Goal: Find specific page/section: Find specific page/section

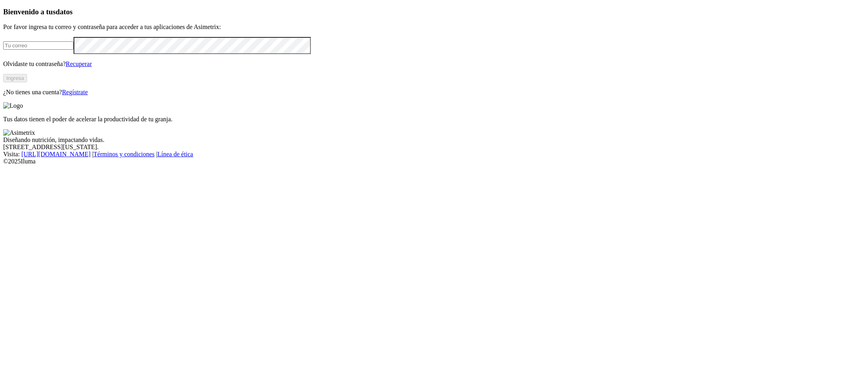
type input "[PERSON_NAME][EMAIL_ADDRESS][DOMAIN_NAME]"
click at [27, 82] on button "Ingresa" at bounding box center [15, 78] width 24 height 8
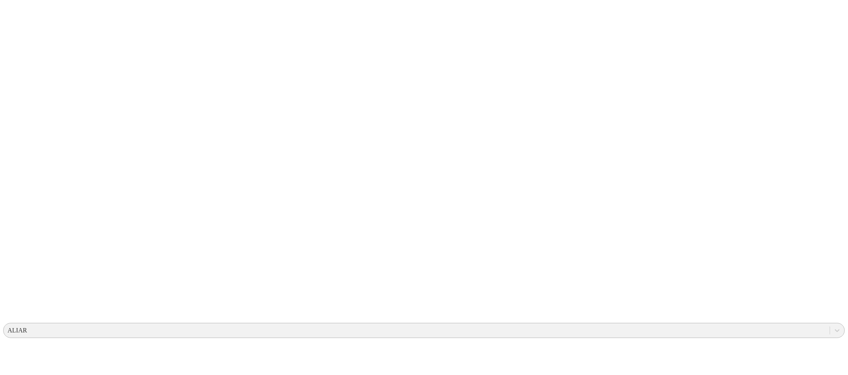
click at [716, 324] on div "ALIAR" at bounding box center [417, 330] width 826 height 12
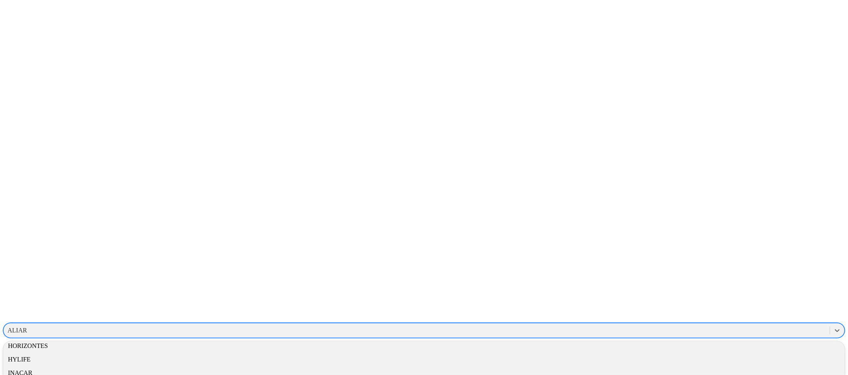
scroll to position [670, 0]
click at [731, 295] on div "GRUPONUTEC" at bounding box center [424, 302] width 842 height 14
